Goal: Navigation & Orientation: Find specific page/section

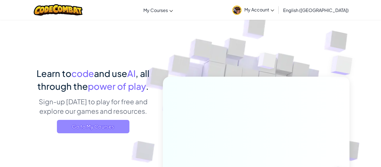
click at [93, 124] on span "Go to My Courses" at bounding box center [93, 126] width 73 height 13
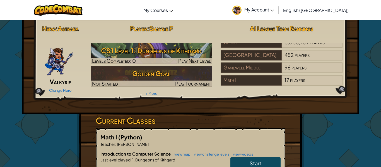
scroll to position [1, 0]
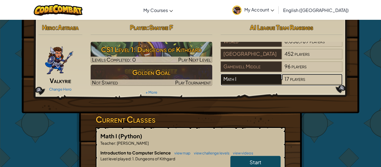
click at [244, 77] on div "Math I" at bounding box center [251, 79] width 61 height 11
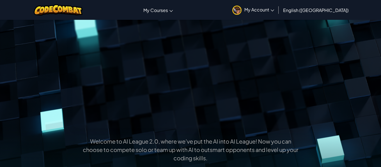
scroll to position [68, 0]
